Goal: Task Accomplishment & Management: Use online tool/utility

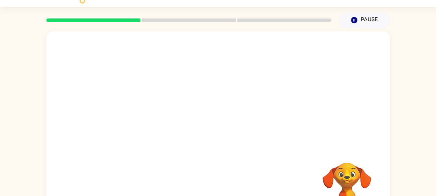
scroll to position [35, 0]
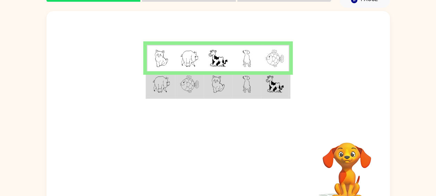
click at [256, 152] on div "Your browser must support playing .mp4 files to use Literably. Please try using…" at bounding box center [219, 170] width 344 height 78
click at [360, 144] on video "Your browser must support playing .mp4 files to use Literably. Please try using…" at bounding box center [346, 166] width 69 height 69
click at [225, 124] on div at bounding box center [219, 69] width 344 height 117
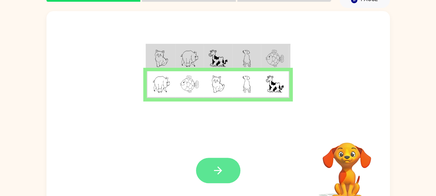
click at [221, 172] on icon "button" at bounding box center [218, 170] width 12 height 12
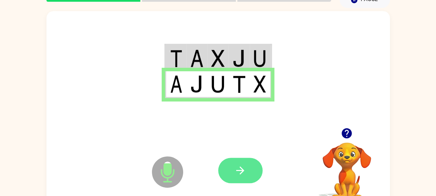
click at [245, 166] on icon "button" at bounding box center [240, 170] width 12 height 12
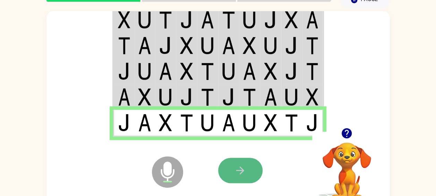
click at [246, 175] on icon "button" at bounding box center [240, 170] width 12 height 12
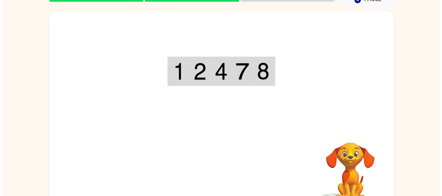
scroll to position [0, 0]
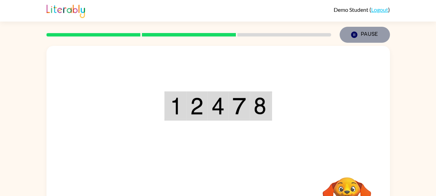
click at [366, 32] on button "Pause Pause" at bounding box center [365, 35] width 50 height 16
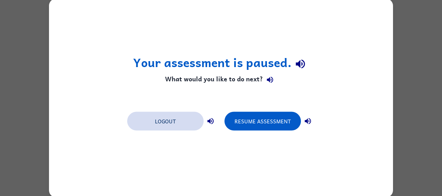
click at [158, 117] on button "Logout" at bounding box center [165, 121] width 76 height 19
